Goal: Task Accomplishment & Management: Manage account settings

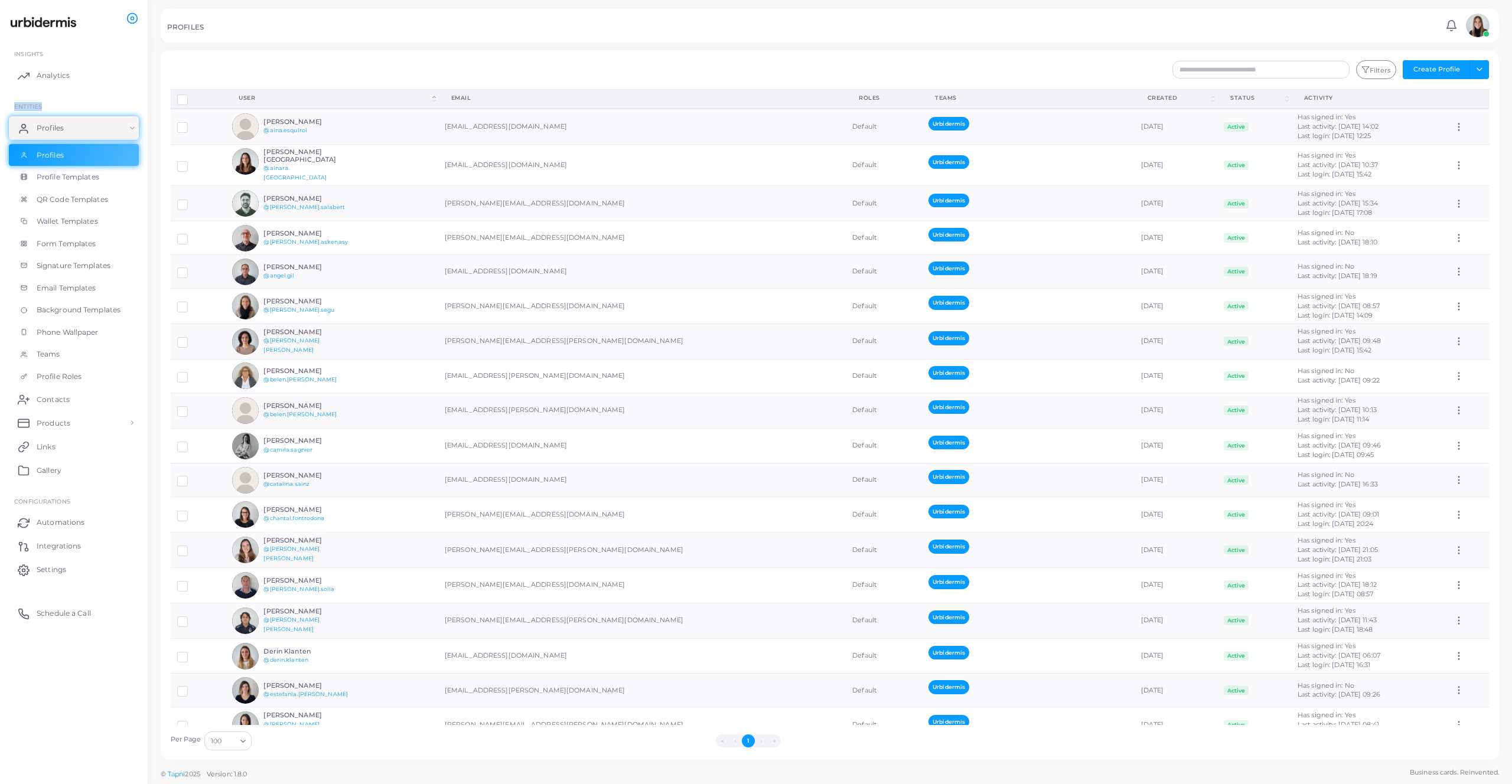
scroll to position [1346, 0]
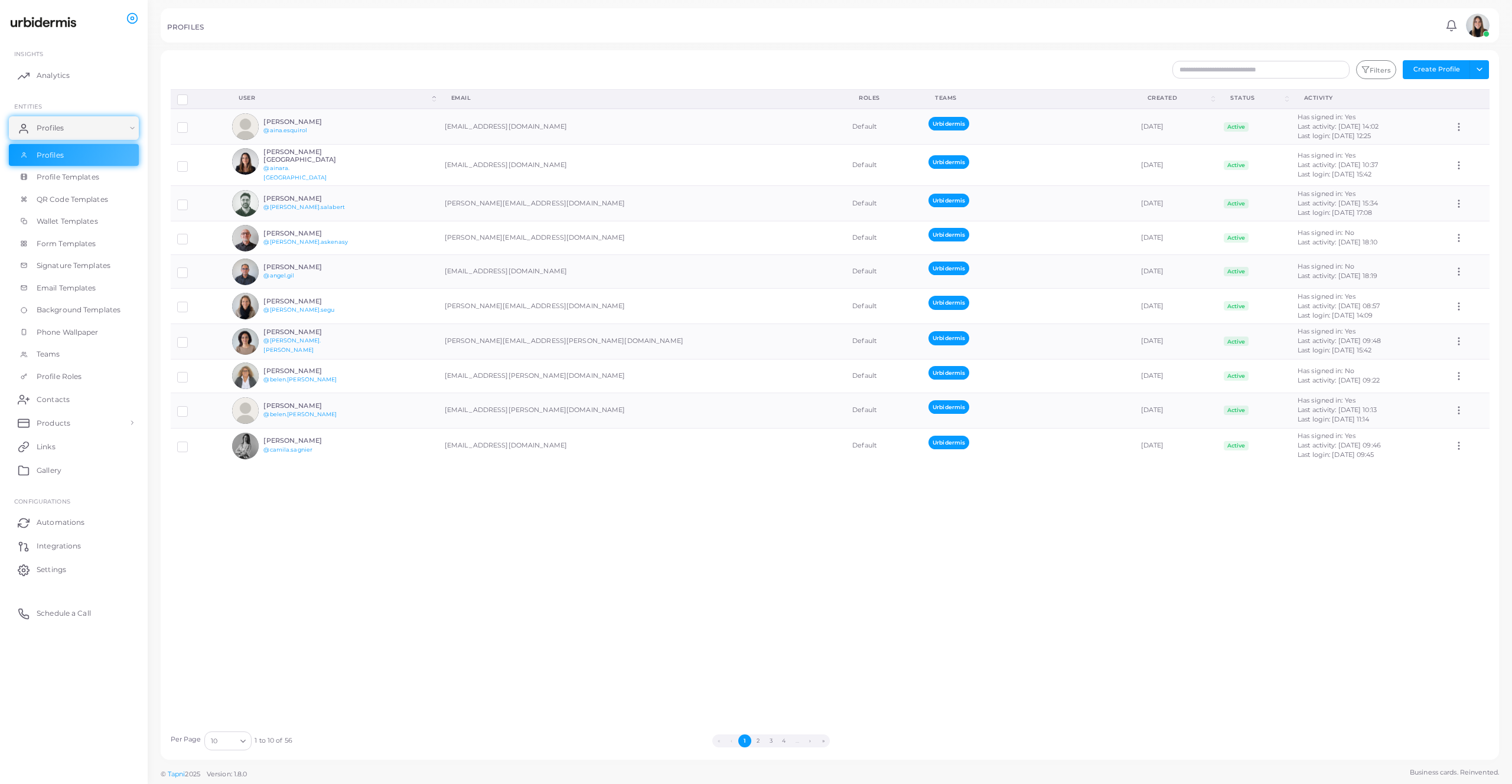
click at [228, 746] on input "Search for option" at bounding box center [227, 741] width 17 height 13
click at [239, 730] on li "100" at bounding box center [250, 727] width 94 height 18
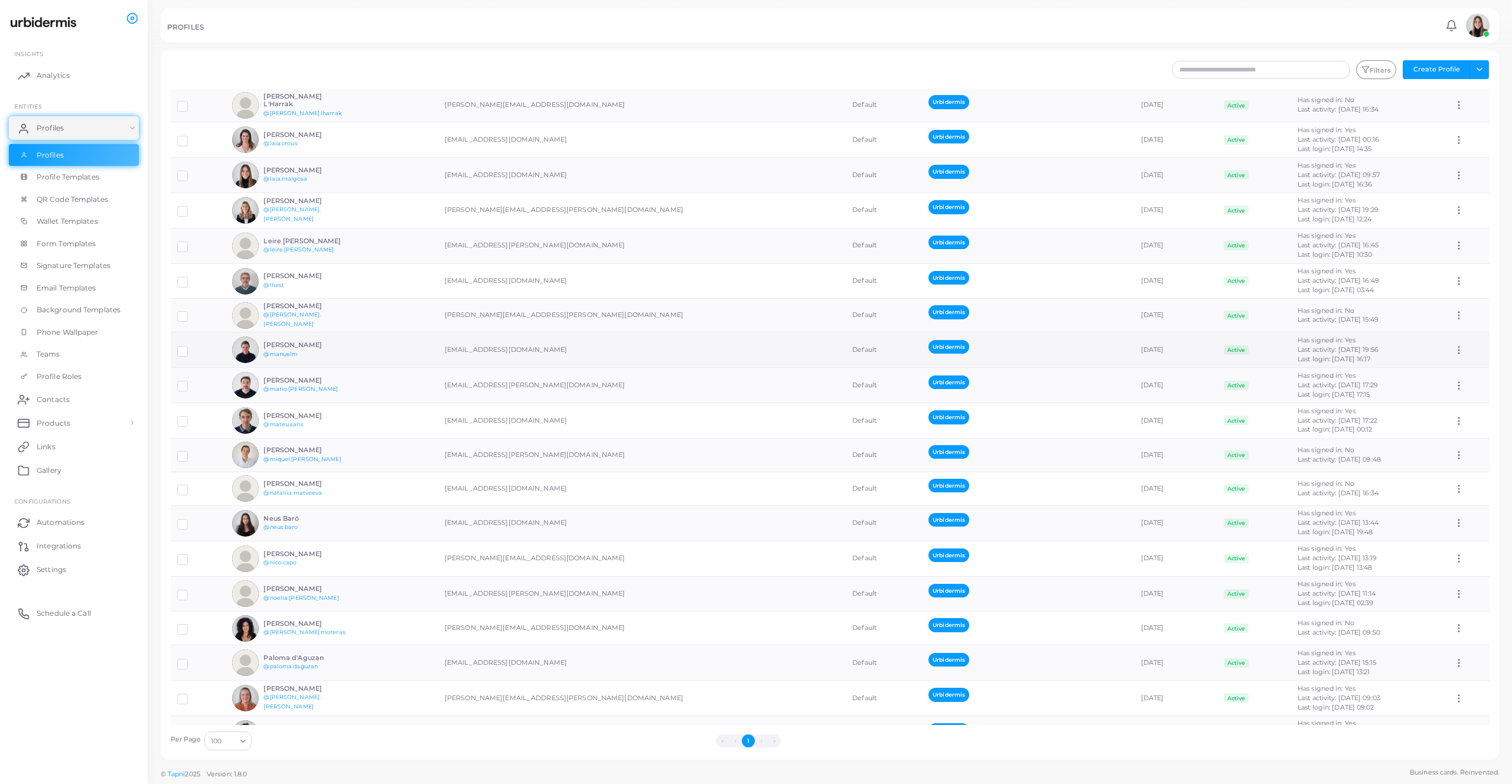
scroll to position [1230, 0]
